Goal: Transaction & Acquisition: Purchase product/service

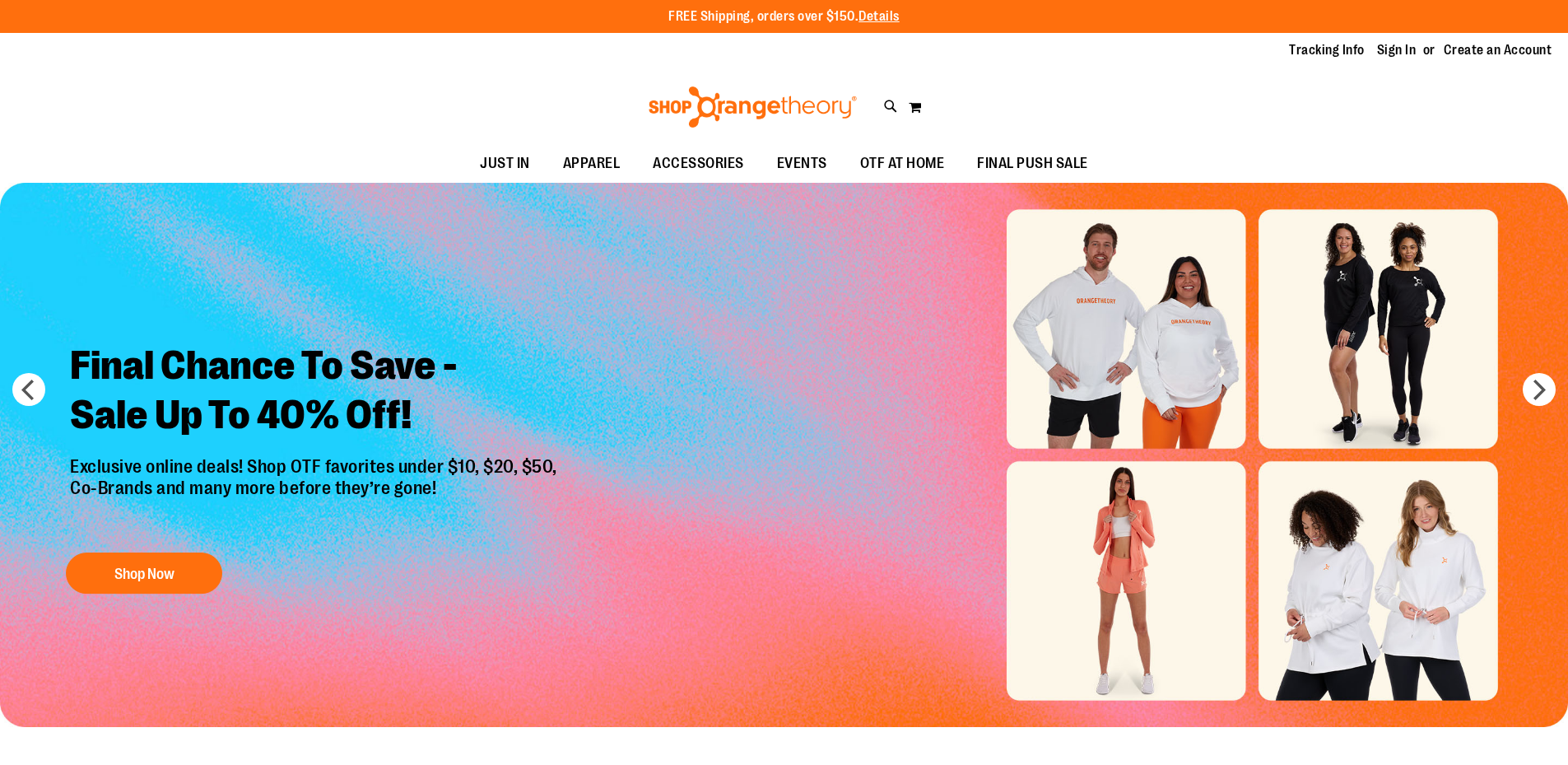
click at [495, 341] on h2 "Final Chance To Save - Sale Up To 40% Off!" at bounding box center [316, 391] width 517 height 127
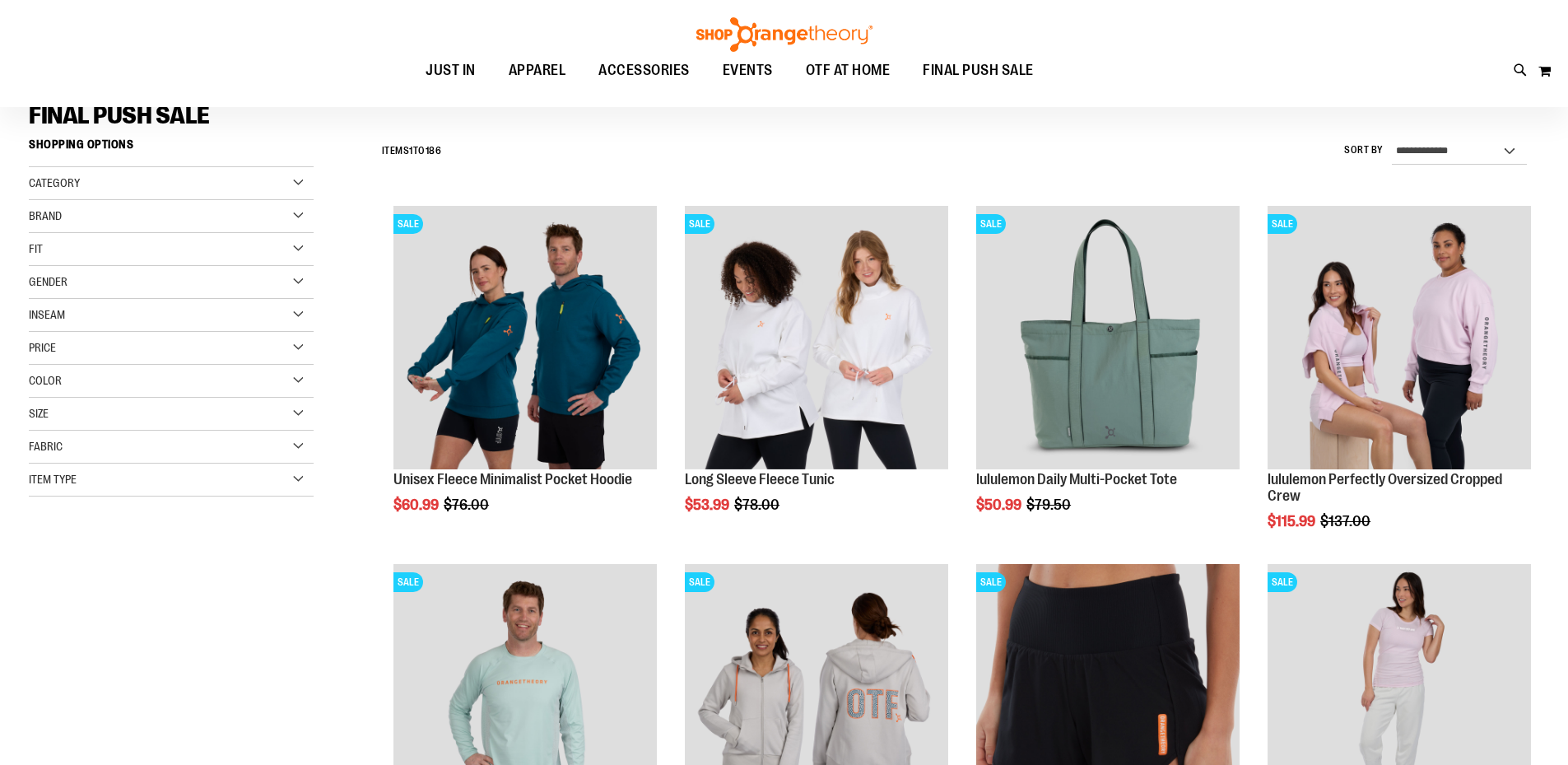
scroll to position [411, 0]
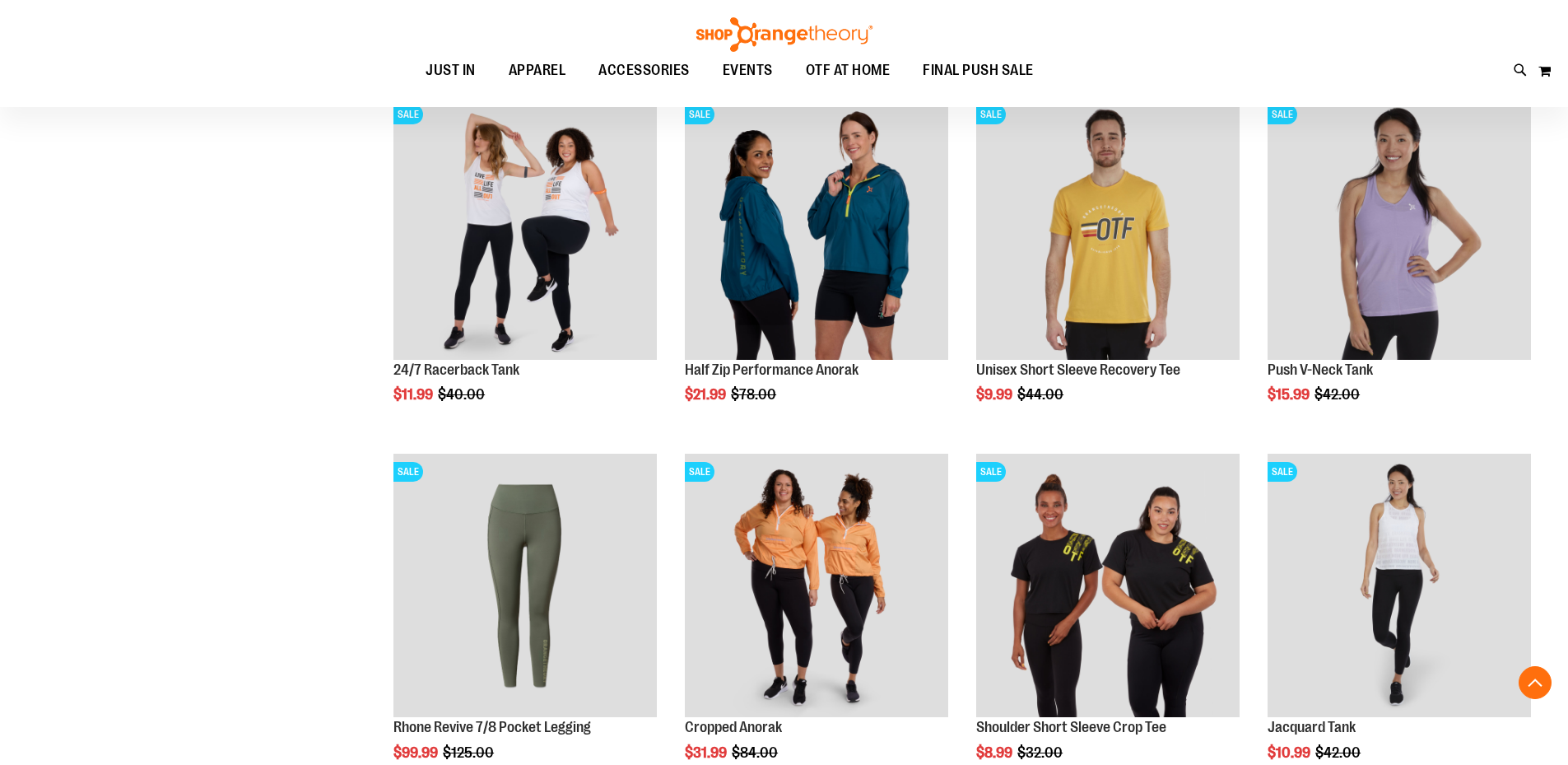
scroll to position [1069, 0]
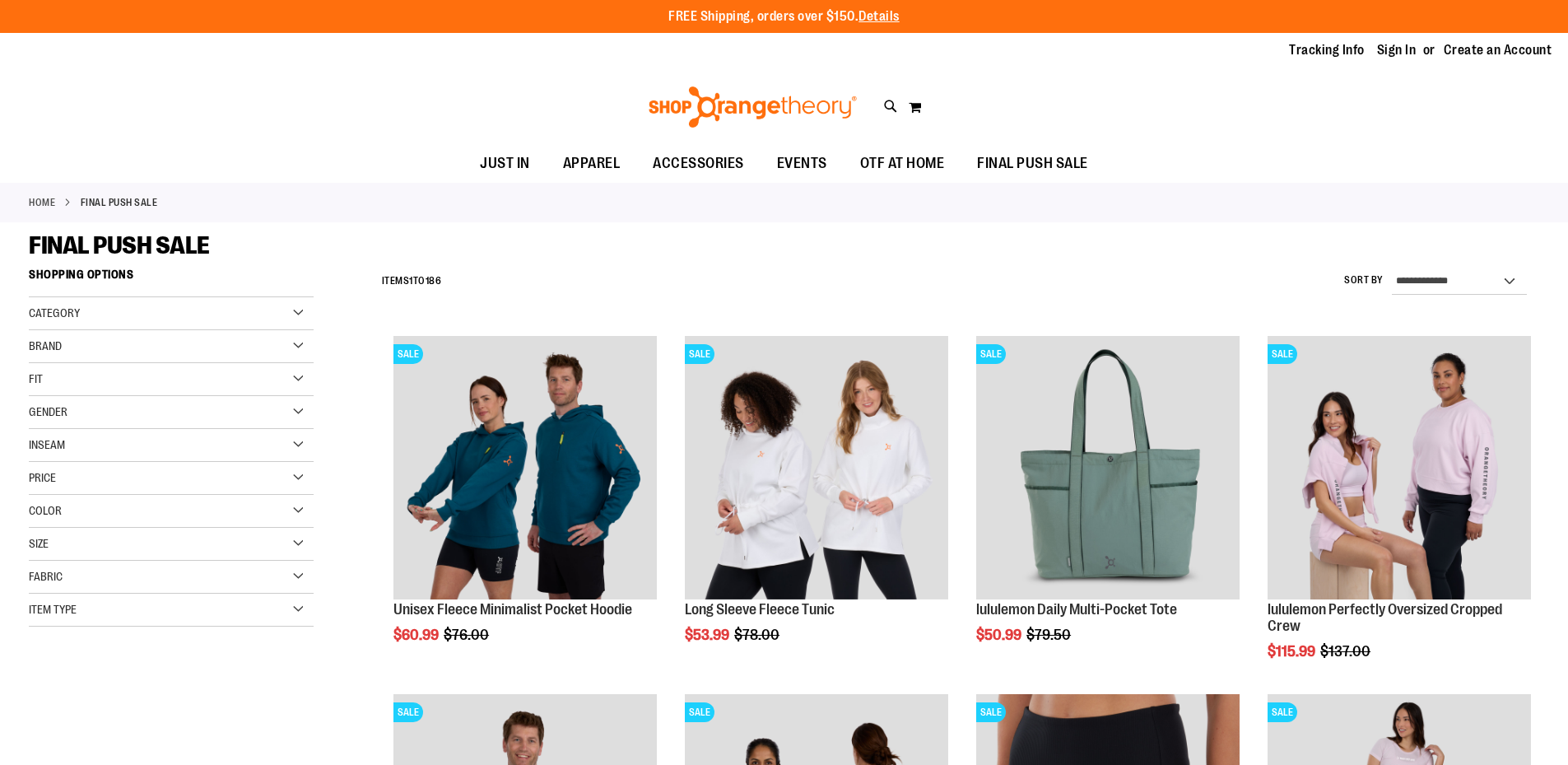
click at [74, 406] on div "Gender" at bounding box center [171, 413] width 284 height 33
click at [46, 445] on link "Men 11 items" at bounding box center [160, 446] width 273 height 17
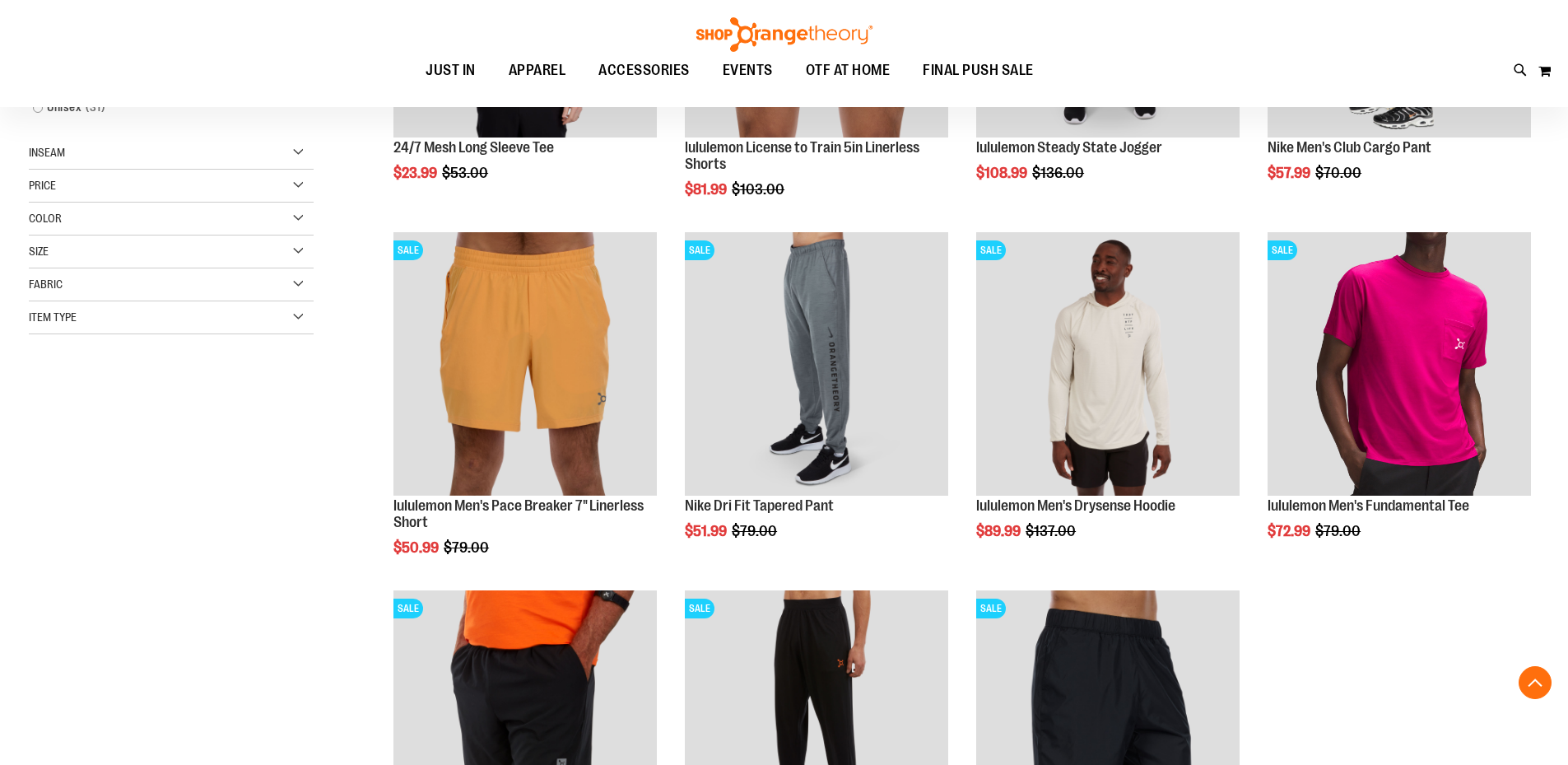
scroll to position [424, 0]
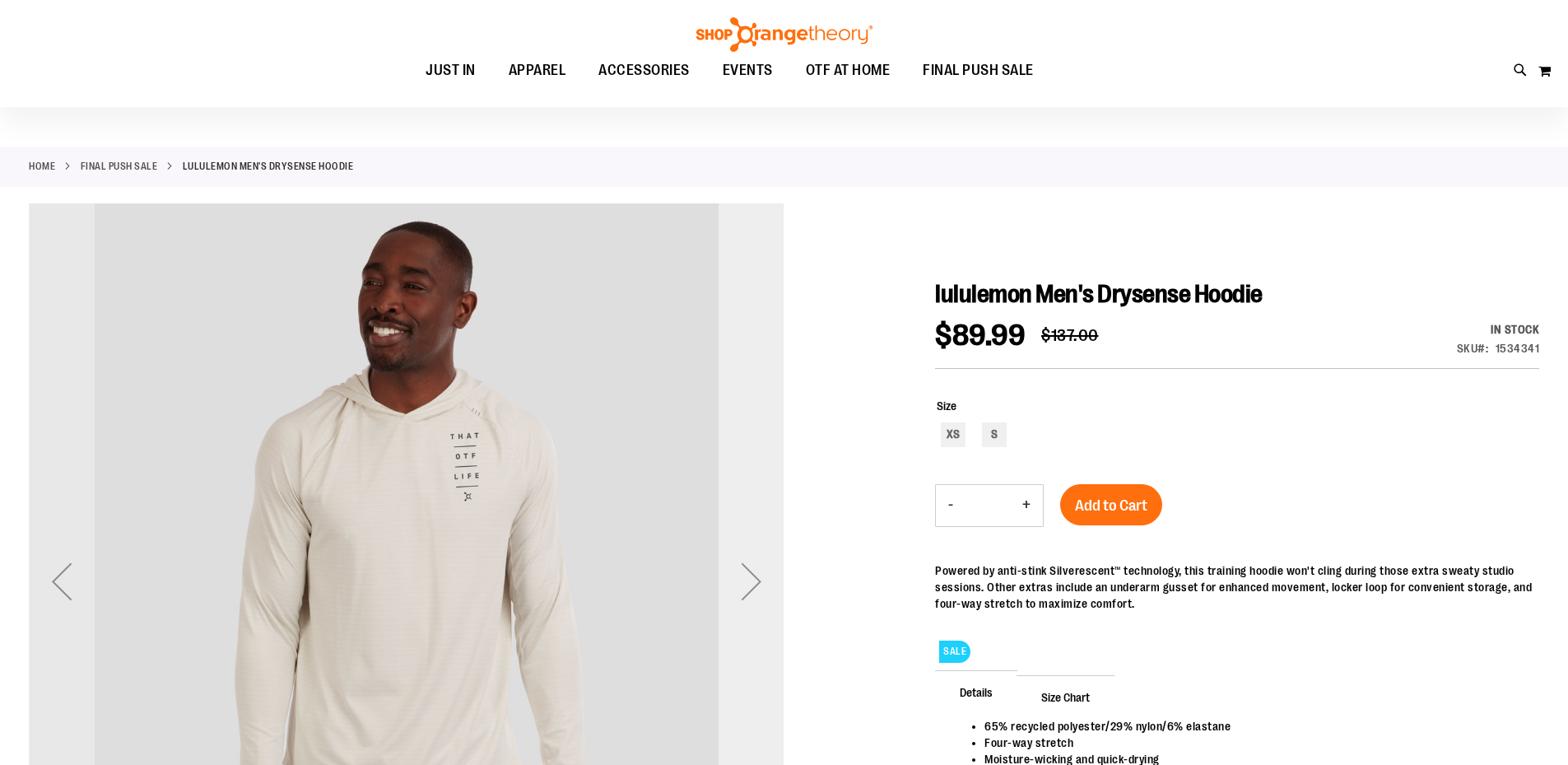
scroll to position [164, 0]
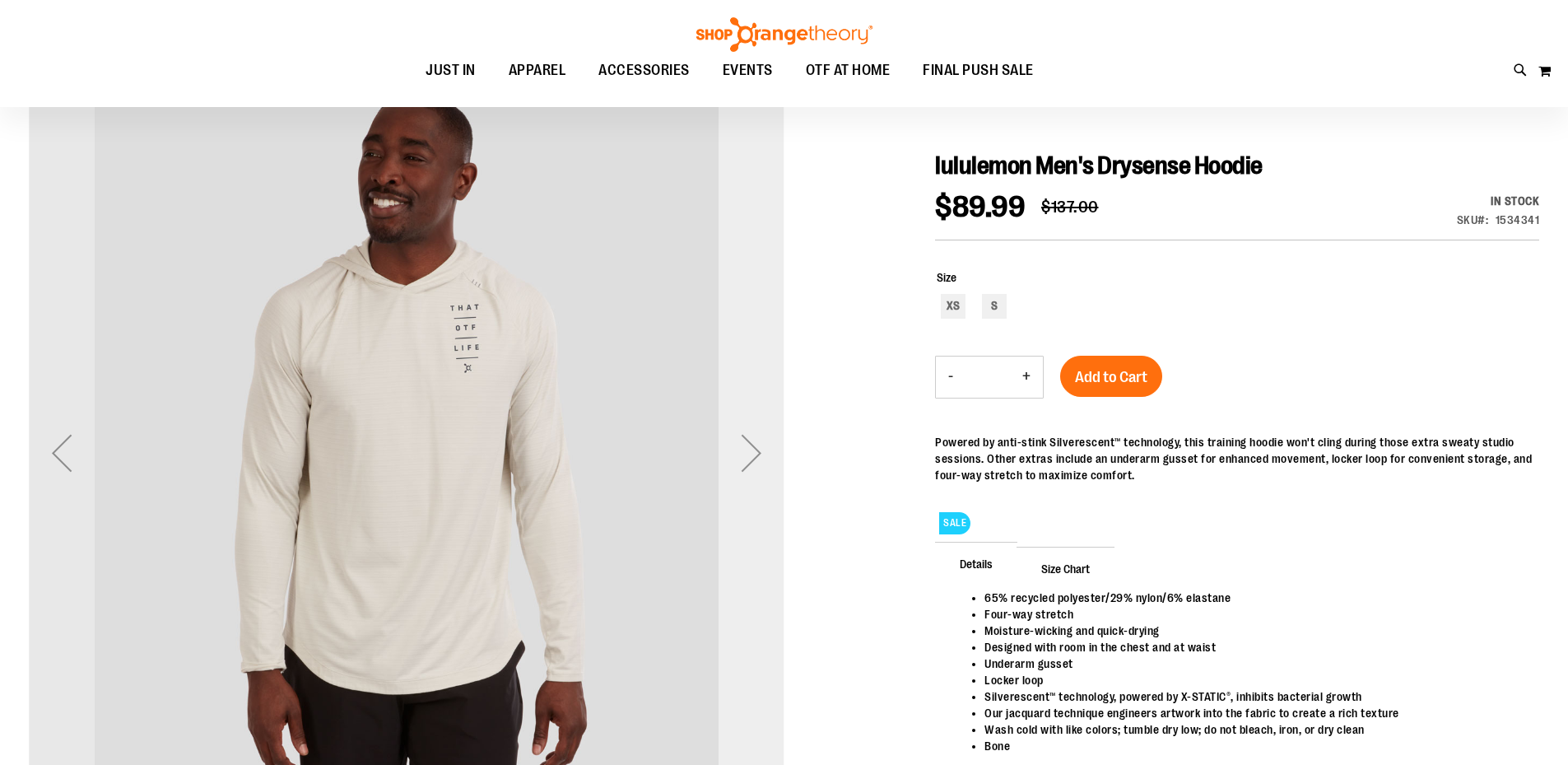
click at [754, 449] on div "Next" at bounding box center [751, 452] width 66 height 66
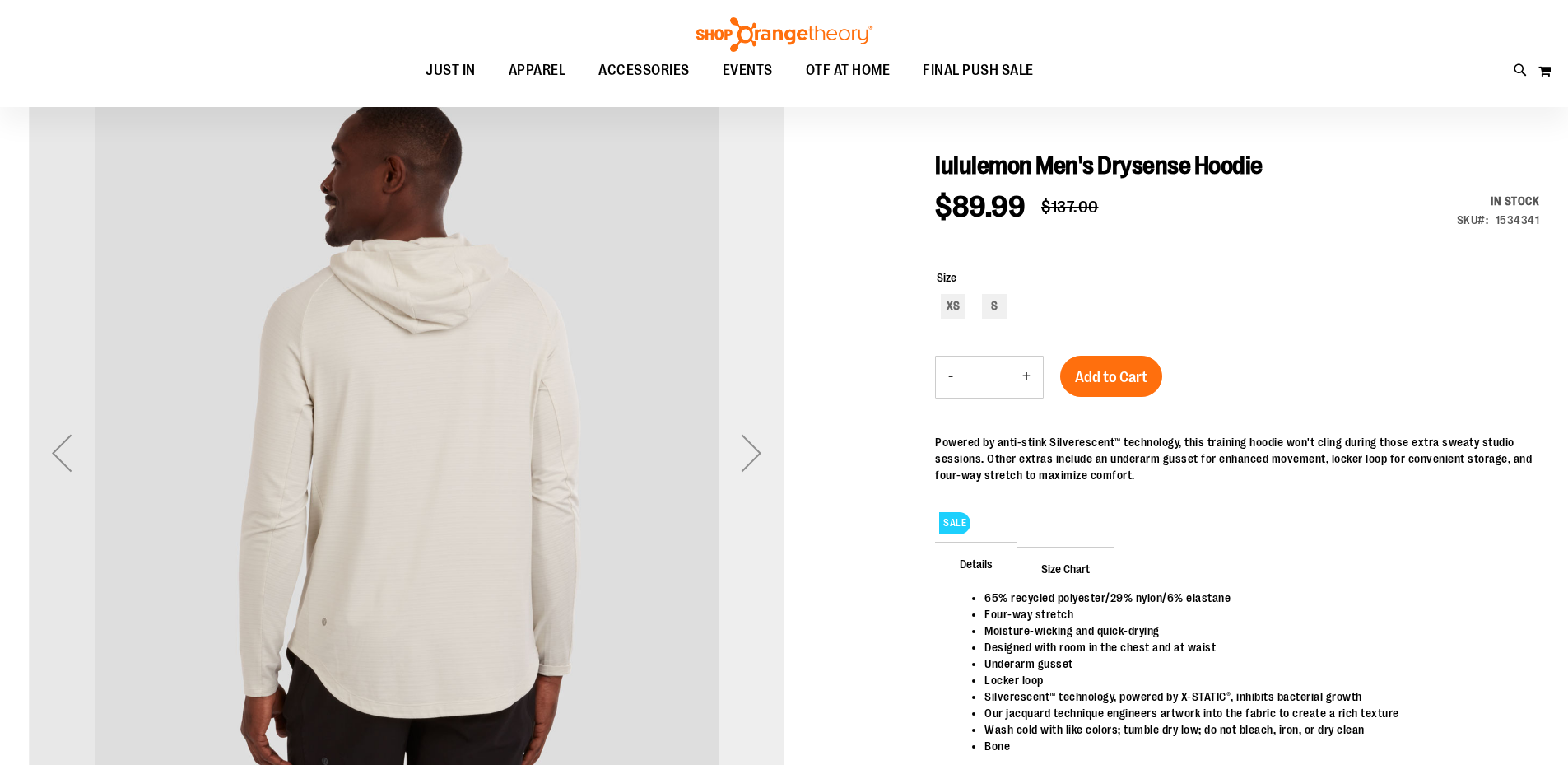
click at [745, 458] on div "Next" at bounding box center [751, 452] width 66 height 66
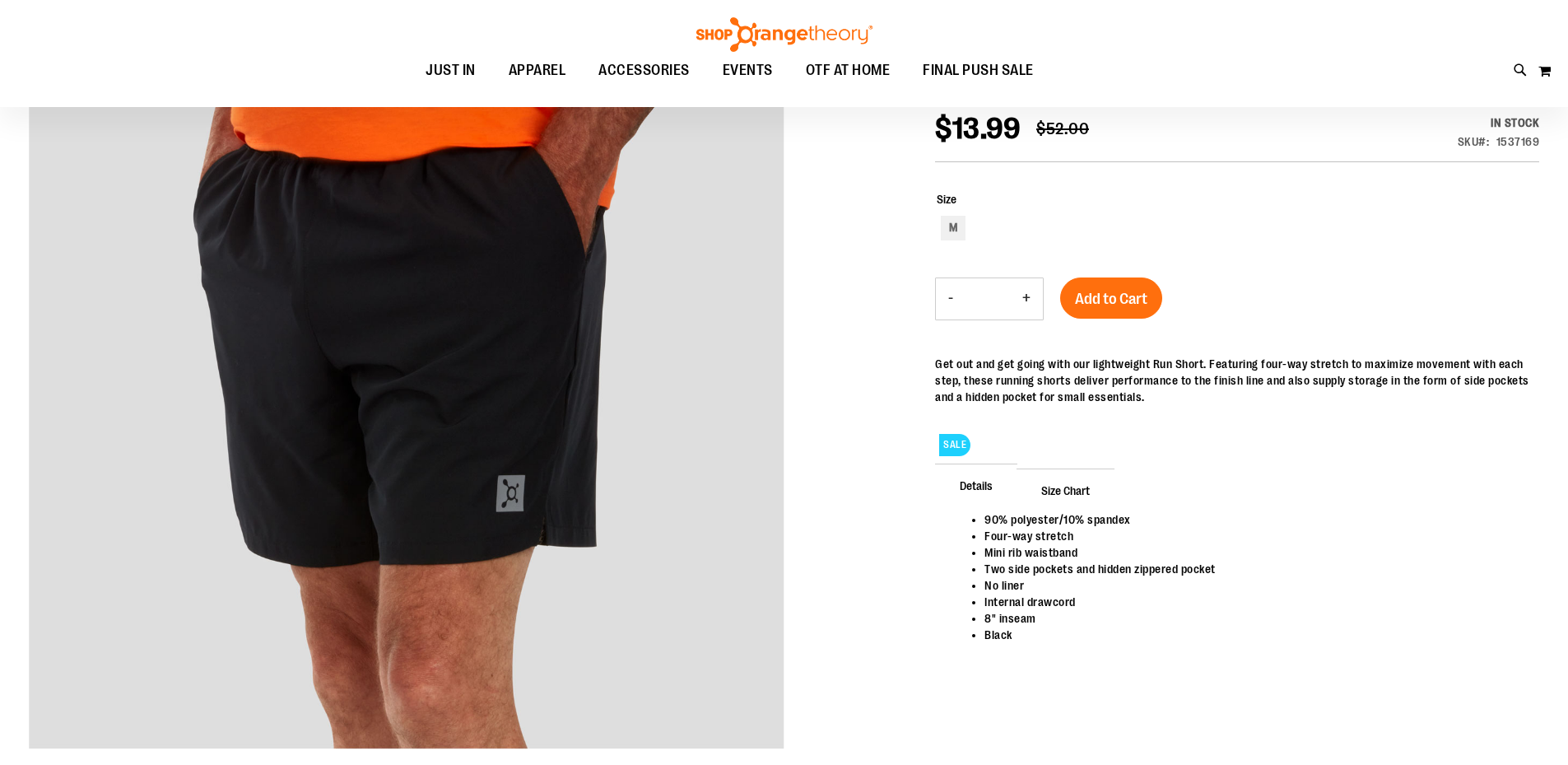
scroll to position [246, 0]
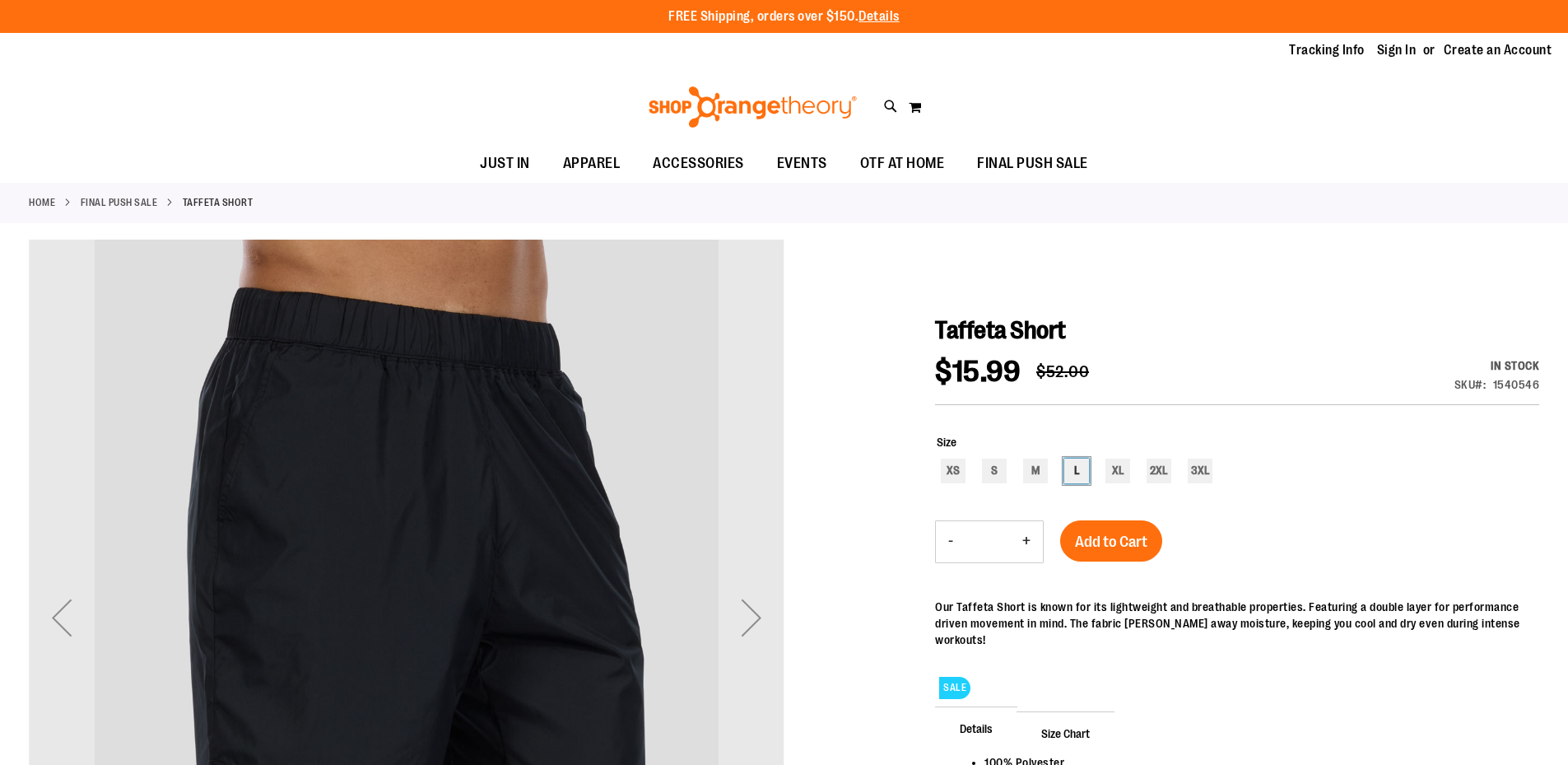
click at [1081, 460] on div "L" at bounding box center [1076, 470] width 24 height 24
type input "***"
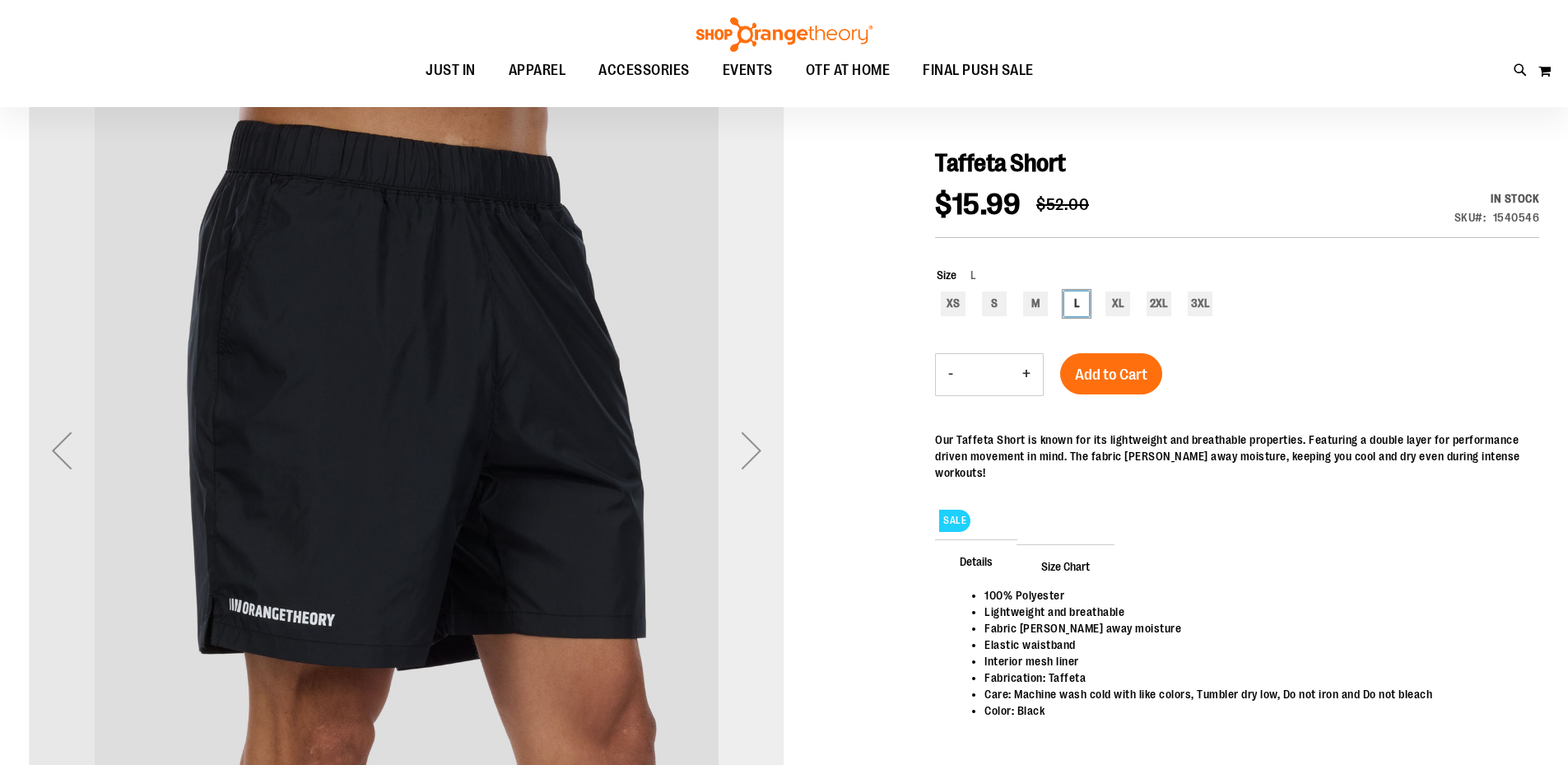
scroll to position [164, 0]
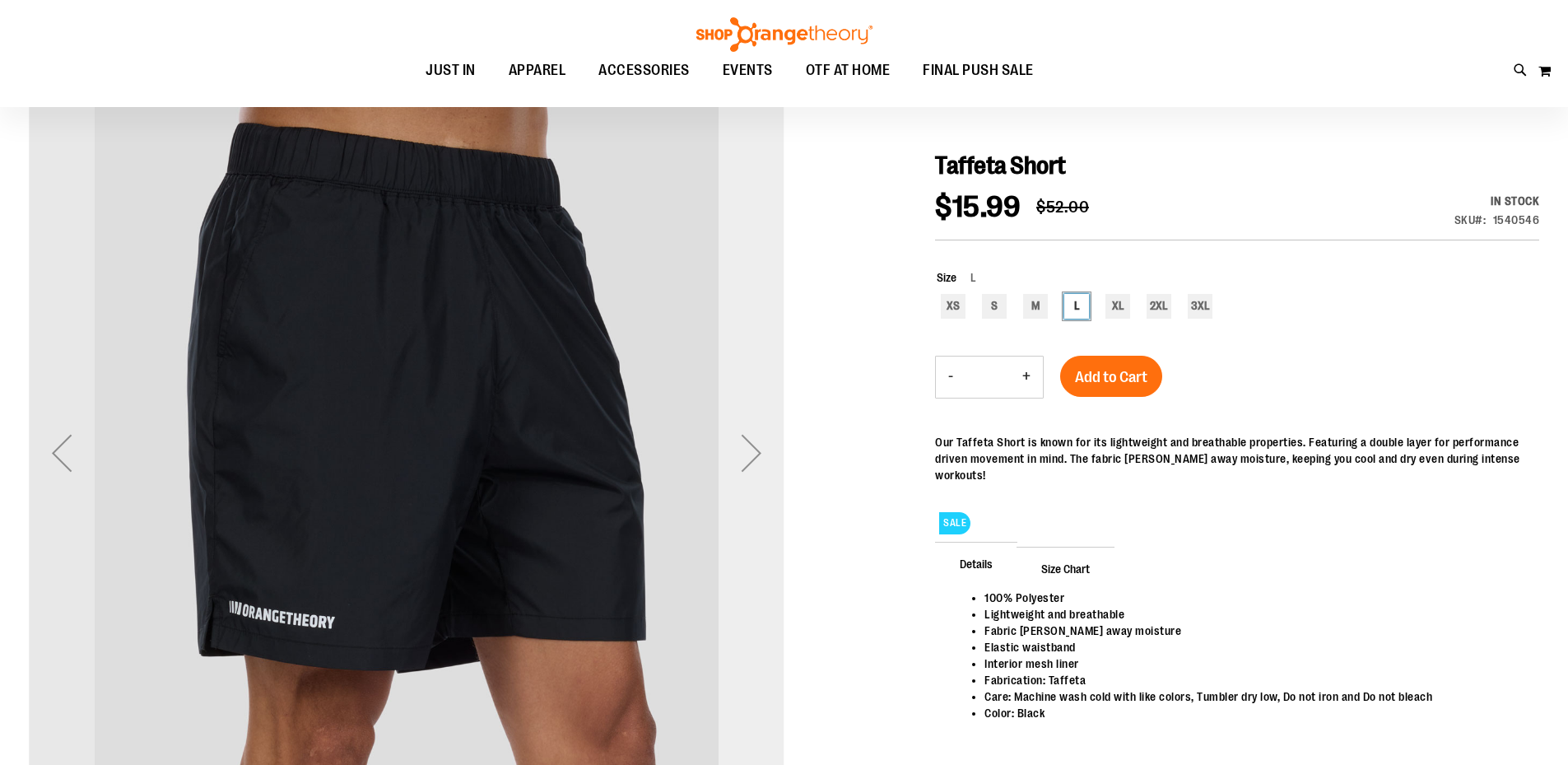
click at [761, 477] on div "Next" at bounding box center [751, 452] width 66 height 66
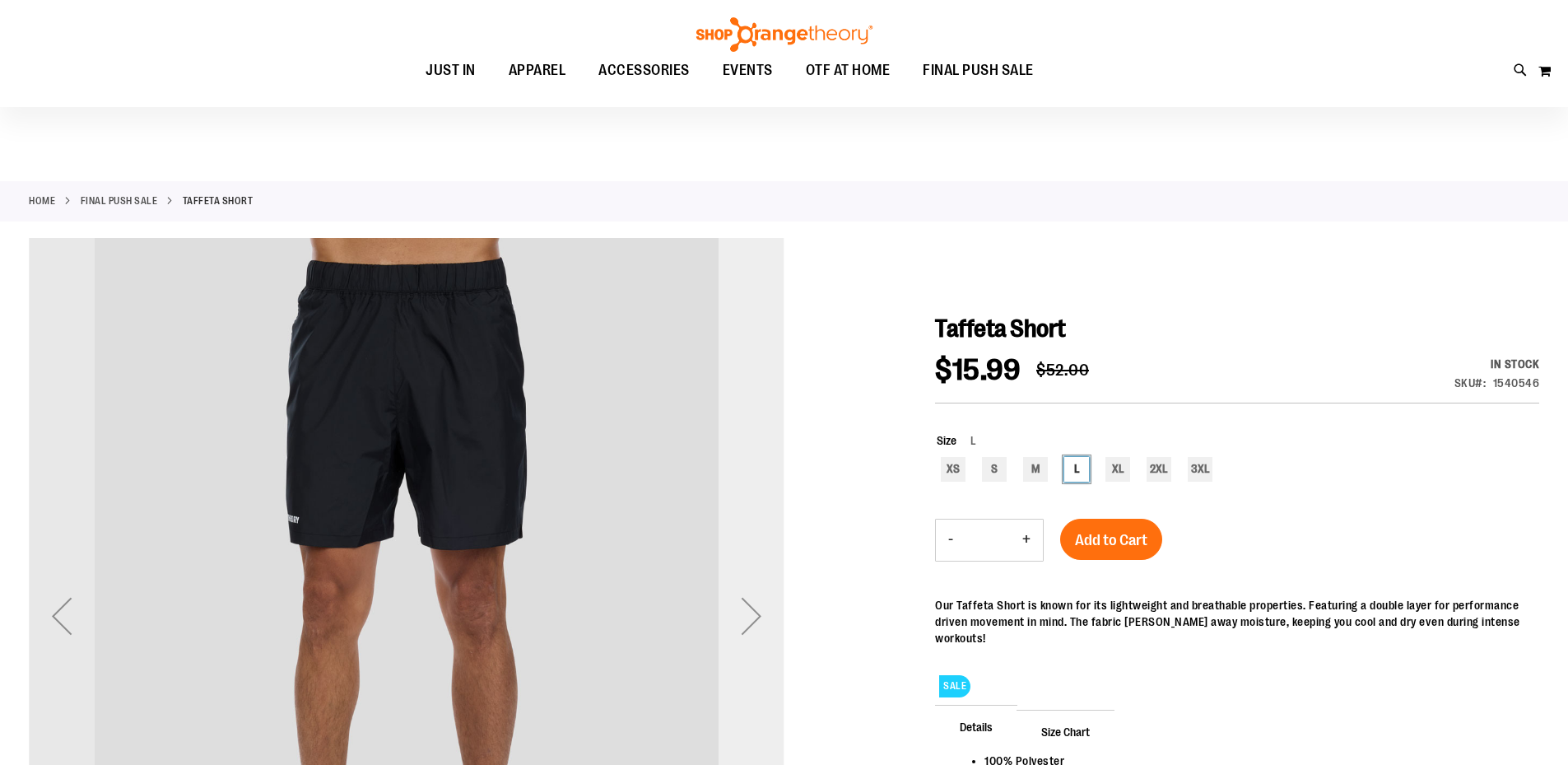
scroll to position [0, 0]
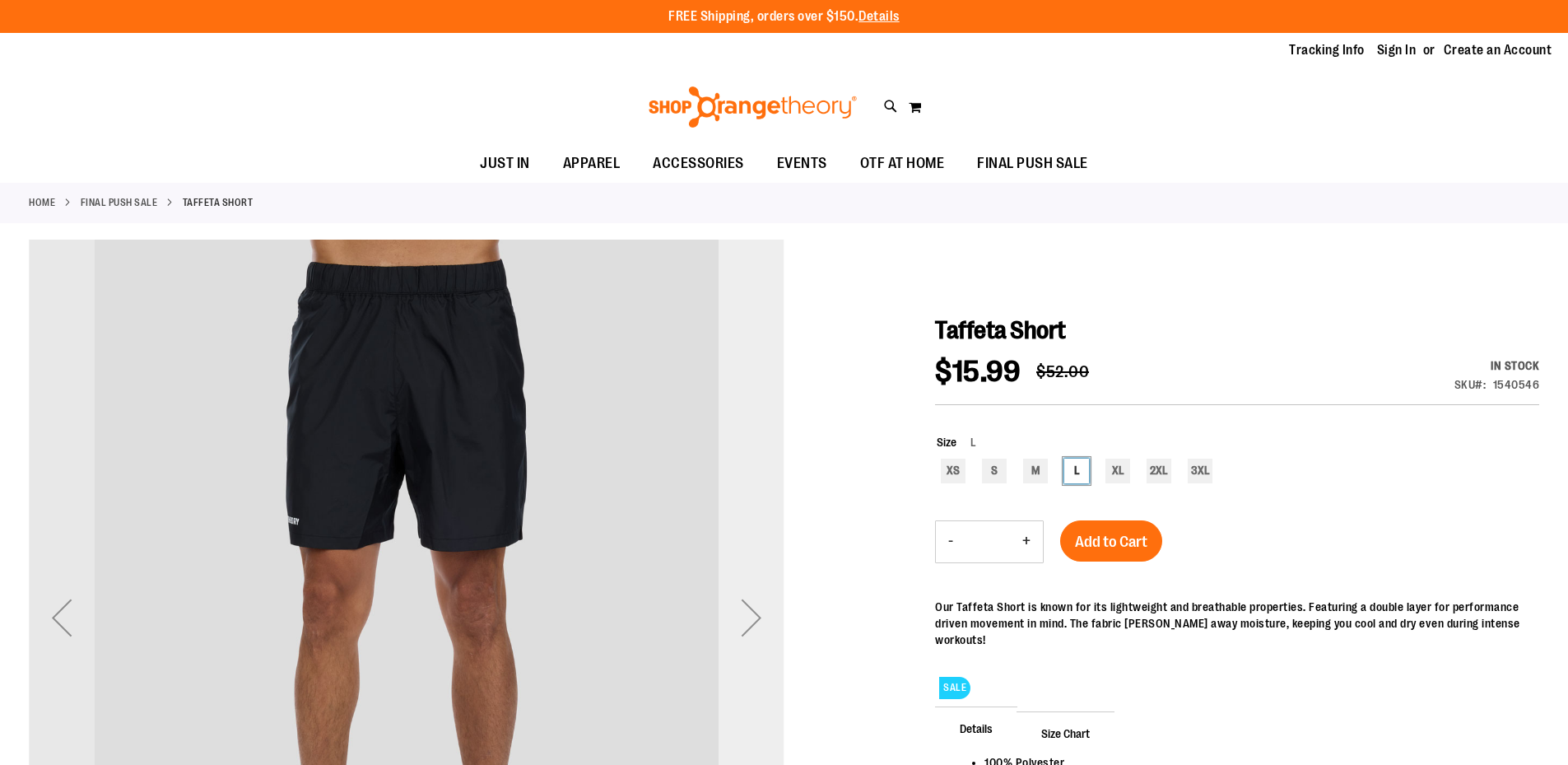
click at [751, 612] on div "Next" at bounding box center [751, 617] width 66 height 66
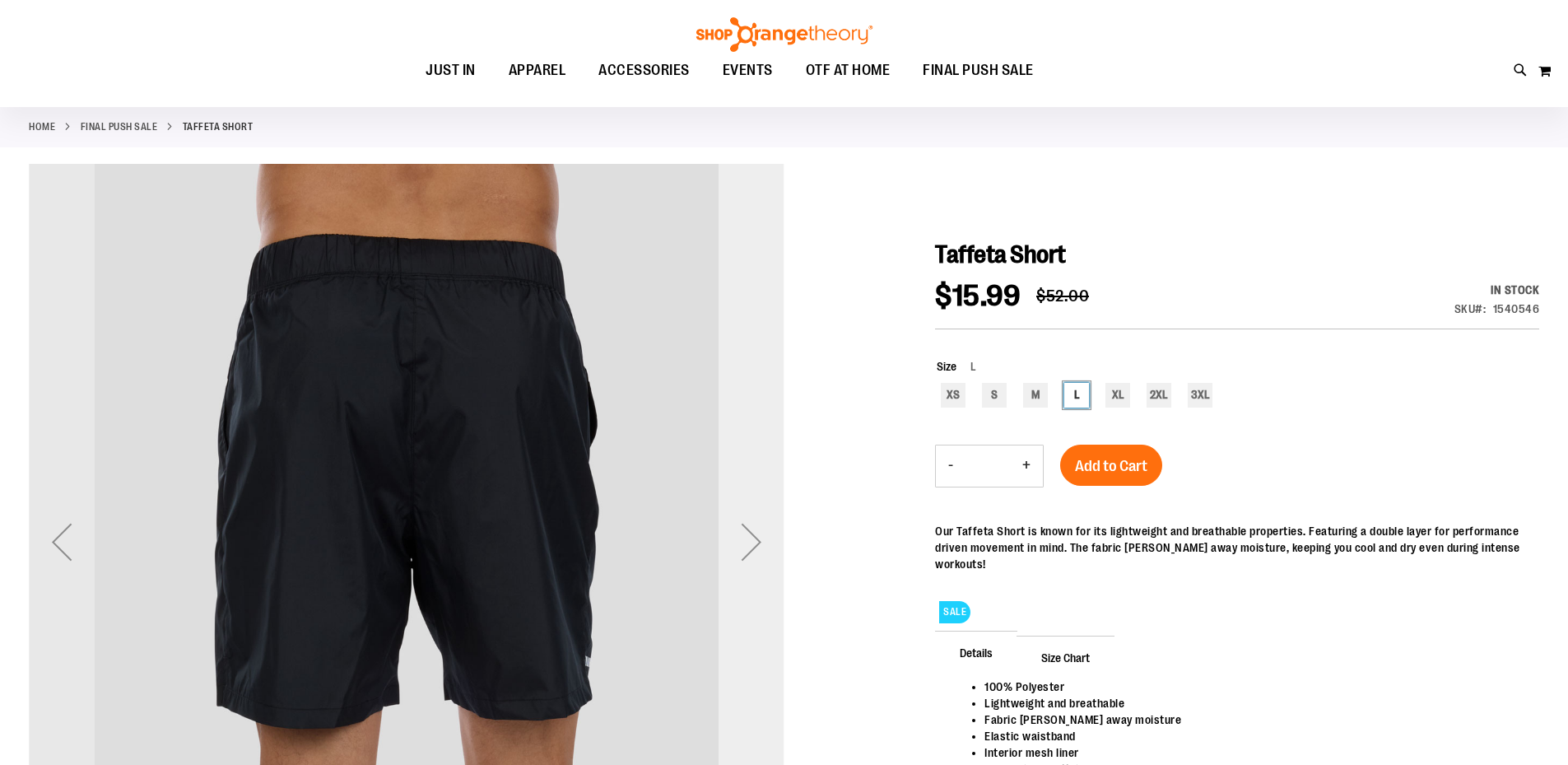
scroll to position [82, 0]
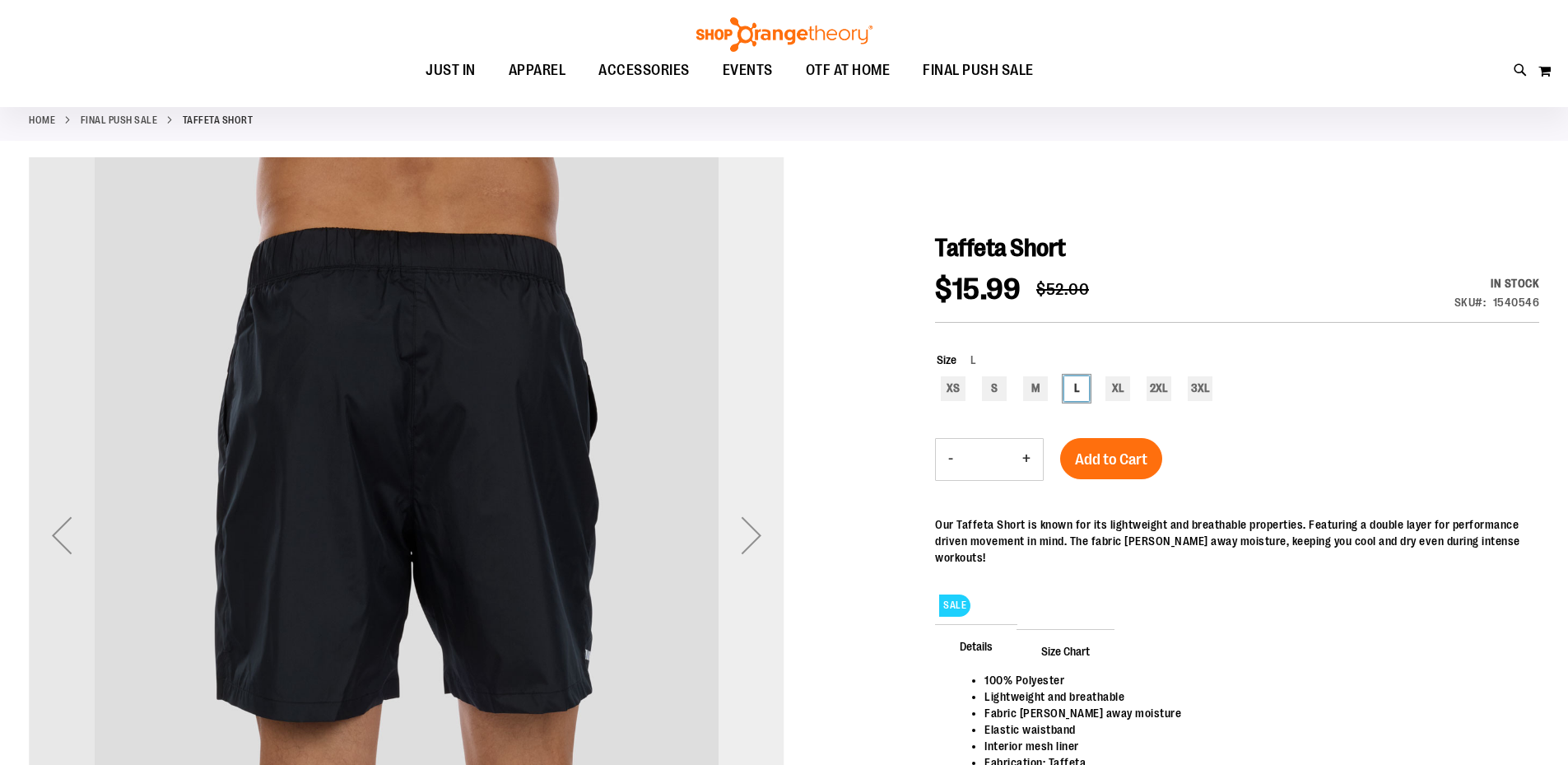
click at [759, 528] on div "Next" at bounding box center [751, 535] width 66 height 66
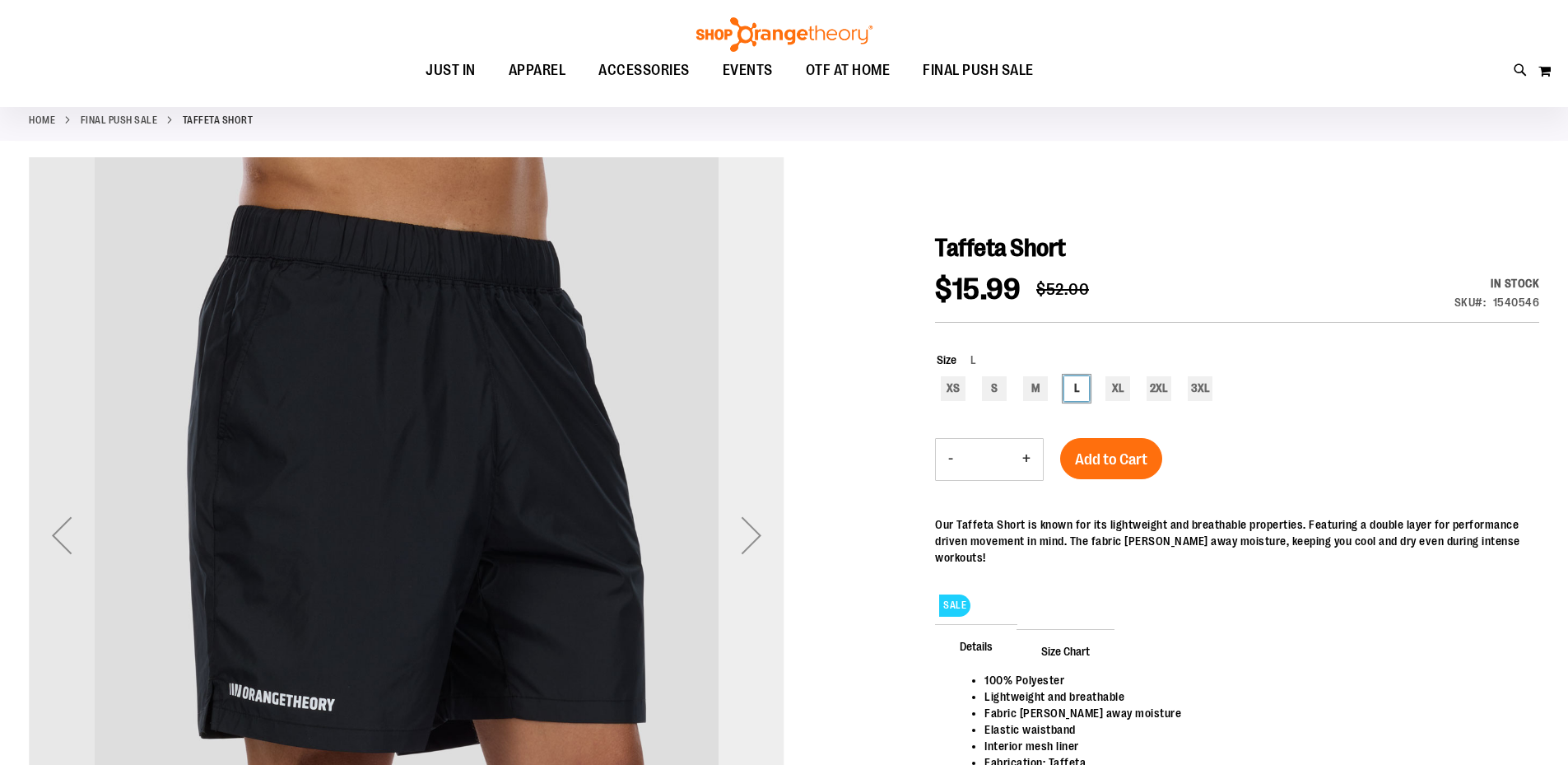
click at [759, 528] on div "Next" at bounding box center [751, 535] width 66 height 66
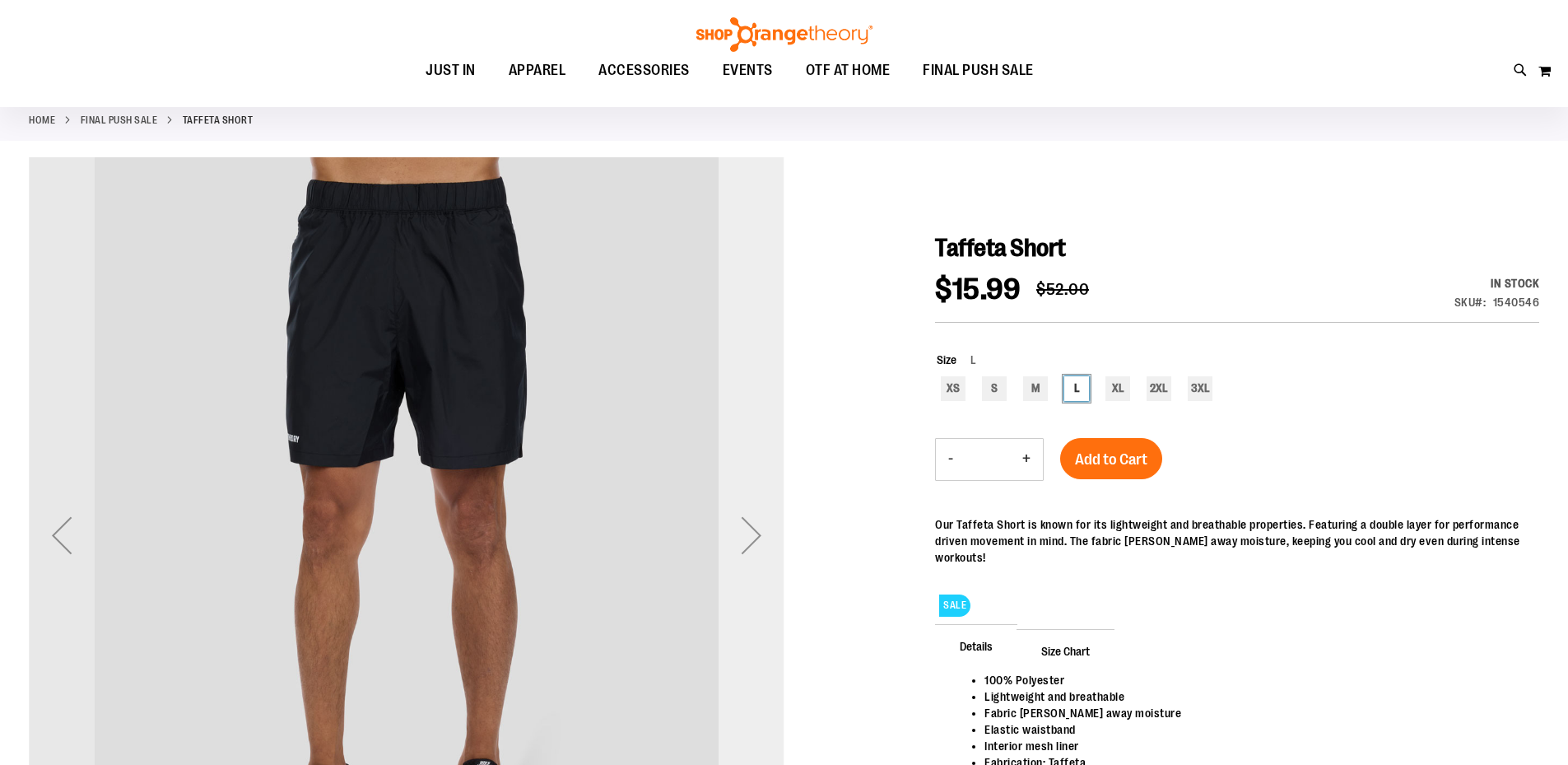
click at [759, 528] on div "Next" at bounding box center [751, 535] width 66 height 66
